Goal: Information Seeking & Learning: Learn about a topic

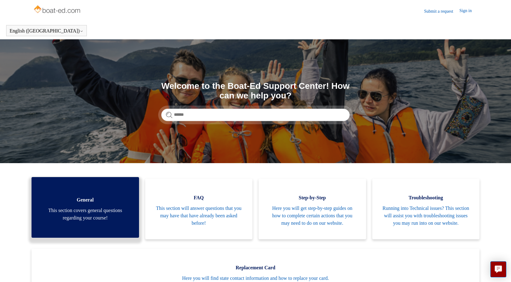
click at [102, 221] on span "This section covers general questions regarding your course!" at bounding box center [85, 214] width 89 height 15
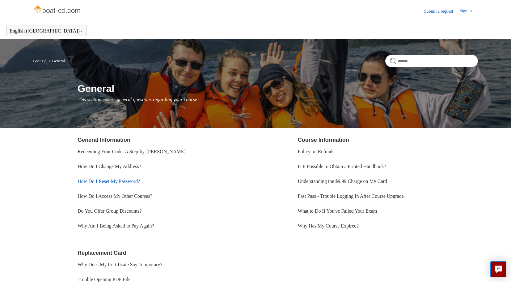
click at [134, 182] on link "How Do I Reset My Password?" at bounding box center [109, 180] width 62 height 5
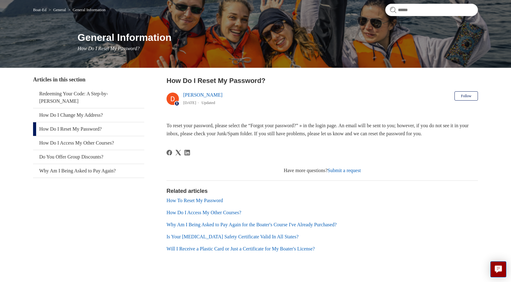
scroll to position [65, 0]
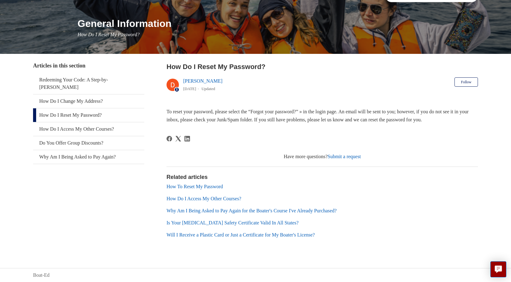
click at [268, 212] on link "Why Am I Being Asked to Pay Again for the Boater's Course I've Already Purchase…" at bounding box center [252, 210] width 170 height 5
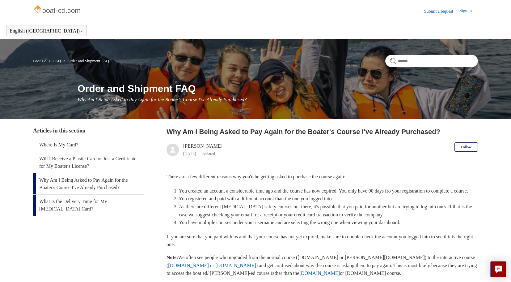
click at [101, 203] on link "What Is the Delivery Time for My Boating Card?" at bounding box center [88, 205] width 111 height 21
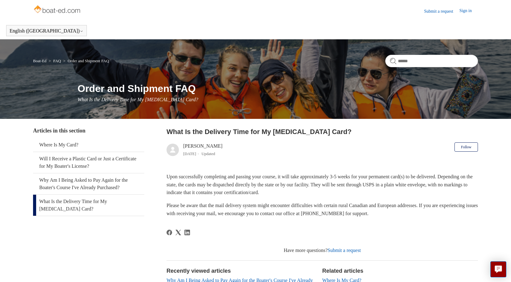
click at [43, 61] on link "Boat-Ed" at bounding box center [39, 60] width 13 height 5
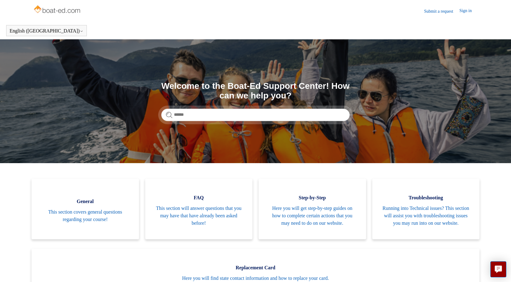
click at [467, 11] on link "Sign in" at bounding box center [469, 10] width 19 height 7
